Goal: Transaction & Acquisition: Purchase product/service

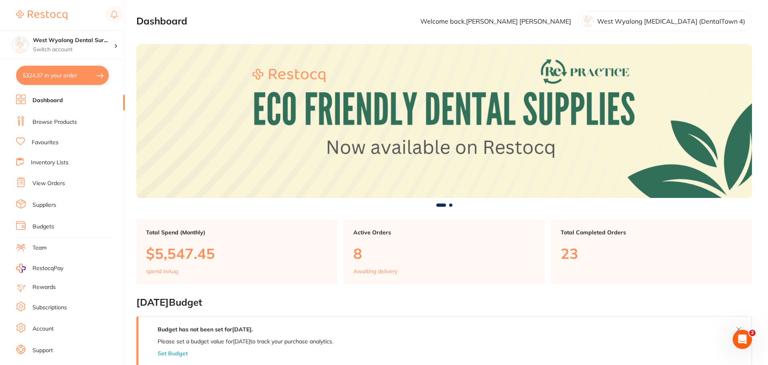
click at [46, 204] on link "Suppliers" at bounding box center [44, 205] width 24 height 8
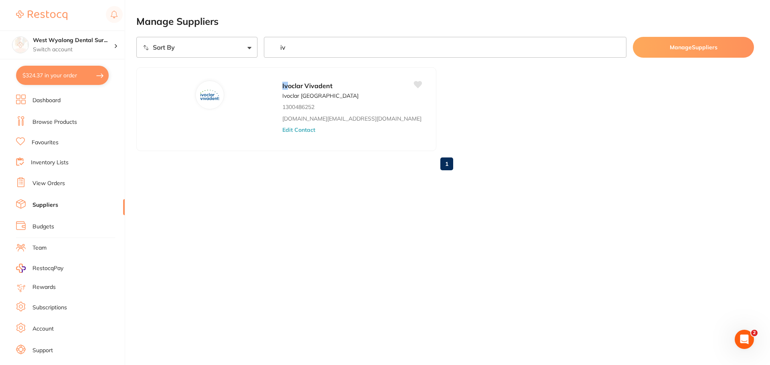
type input "iv"
click at [58, 70] on button "$324.37 in your order" at bounding box center [62, 75] width 93 height 19
checkbox input "true"
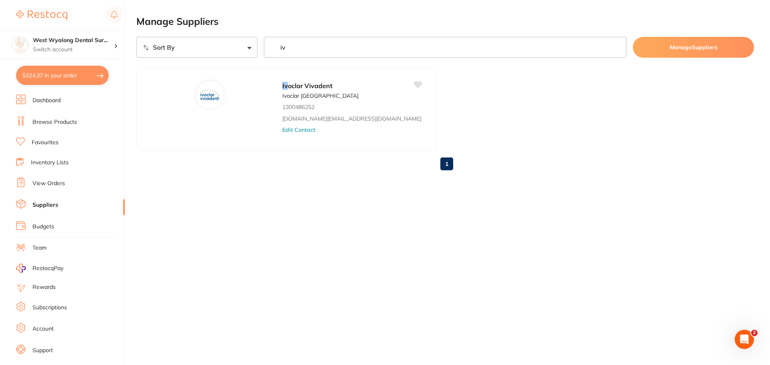
checkbox input "true"
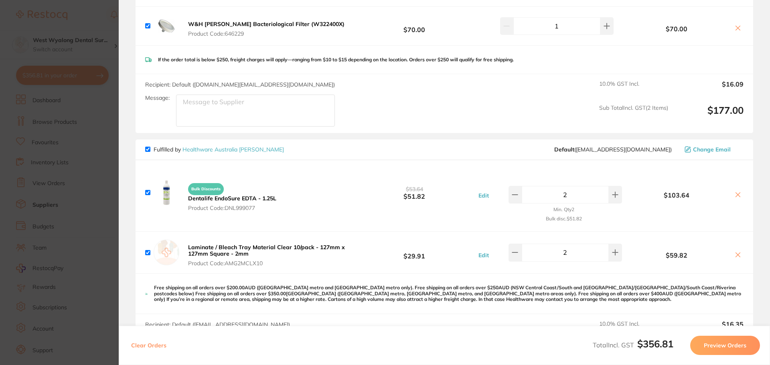
scroll to position [160, 0]
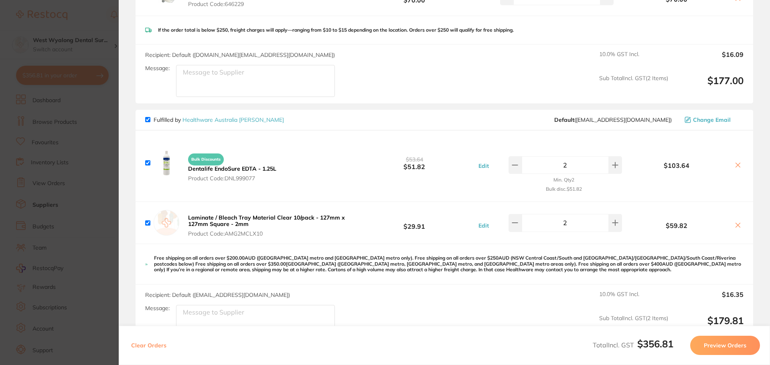
click at [714, 346] on button "Preview Orders" at bounding box center [725, 345] width 70 height 19
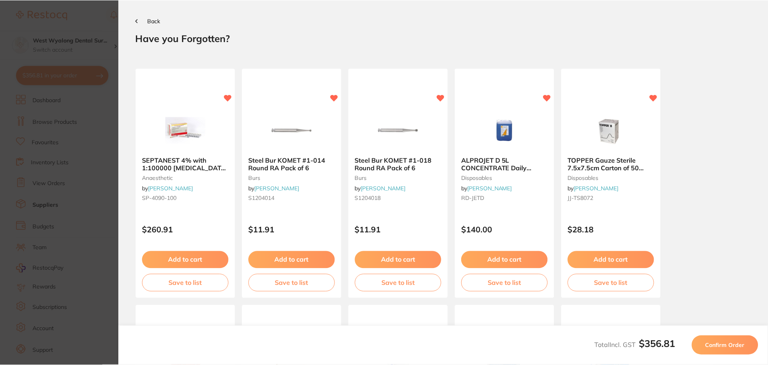
scroll to position [0, 0]
click at [731, 347] on span "Confirm Order" at bounding box center [726, 345] width 39 height 7
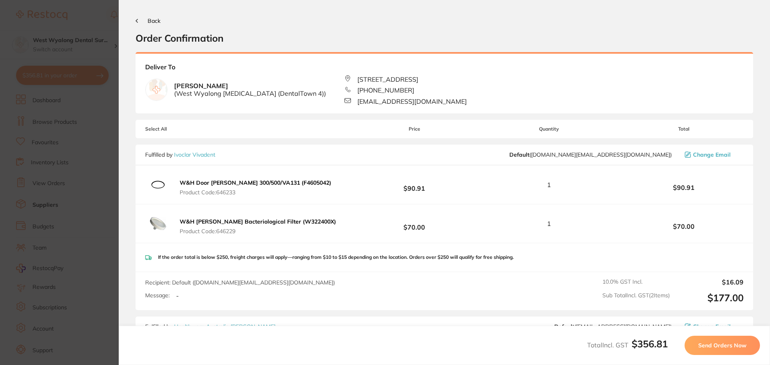
click at [738, 348] on span "Send Orders Now" at bounding box center [722, 345] width 48 height 7
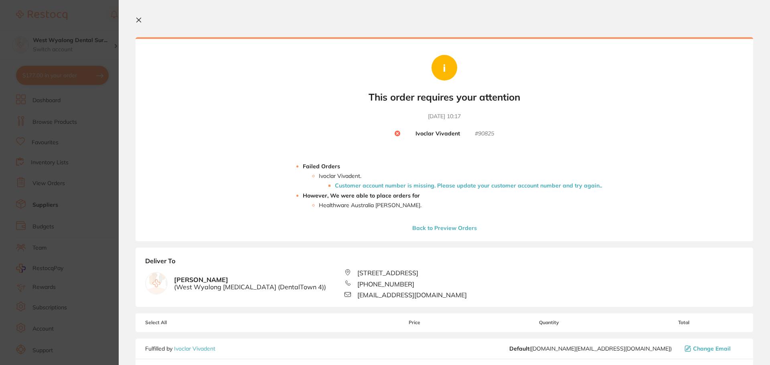
click at [137, 20] on icon at bounding box center [139, 20] width 6 height 6
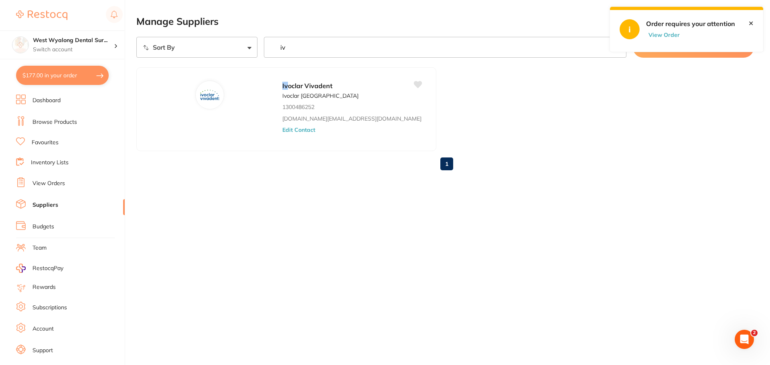
click at [45, 147] on li "Favourites" at bounding box center [70, 143] width 109 height 10
